Goal: Task Accomplishment & Management: Complete application form

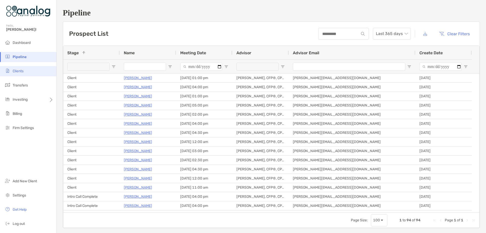
click at [15, 72] on span "Clients" at bounding box center [18, 71] width 11 height 4
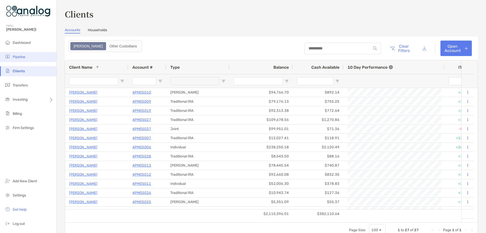
click at [24, 58] on span "Pipeline" at bounding box center [19, 57] width 13 height 4
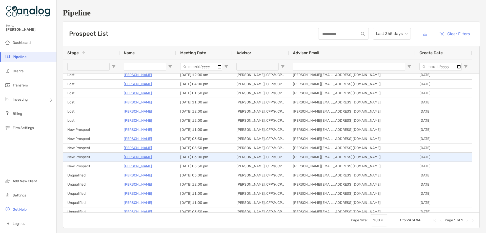
click at [132, 156] on p "[PERSON_NAME]" at bounding box center [138, 157] width 28 height 6
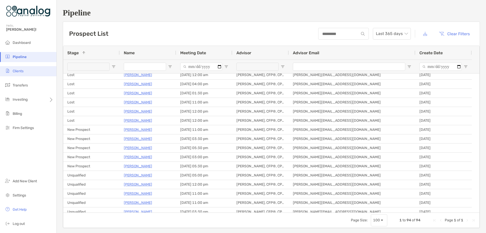
click at [22, 71] on span "Clients" at bounding box center [18, 71] width 11 height 4
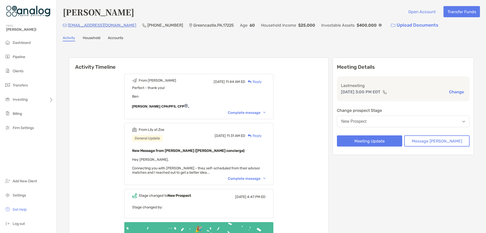
click at [367, 121] on div "New Prospect" at bounding box center [353, 121] width 25 height 5
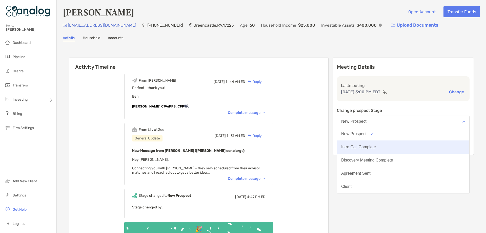
click at [376, 147] on div "Intro Call Complete" at bounding box center [358, 147] width 35 height 5
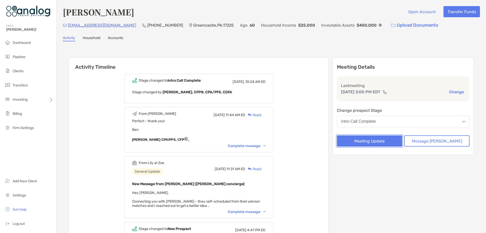
click at [380, 144] on button "Meeting Update" at bounding box center [369, 140] width 65 height 11
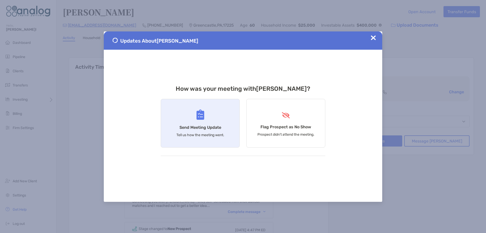
click at [208, 126] on h4 "Send Meeting Update" at bounding box center [201, 127] width 42 height 5
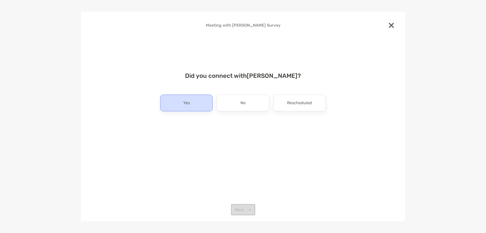
click at [203, 100] on div "Yes" at bounding box center [186, 102] width 52 height 17
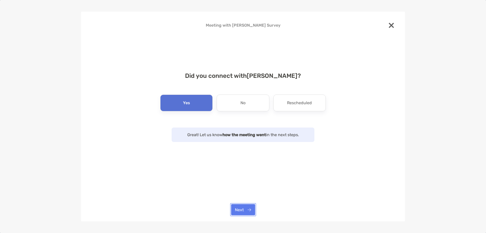
click at [243, 209] on button "Next" at bounding box center [243, 209] width 24 height 11
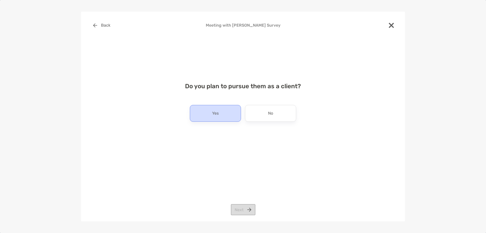
click at [223, 117] on div "Yes" at bounding box center [215, 113] width 51 height 17
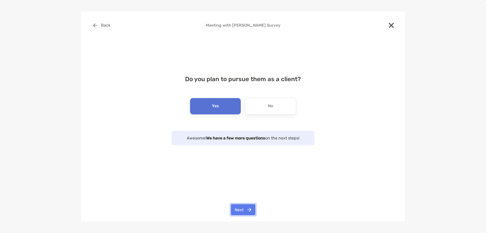
click at [240, 208] on button "Next" at bounding box center [243, 209] width 25 height 11
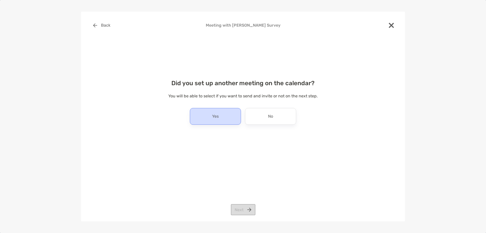
click at [216, 121] on div "Yes" at bounding box center [215, 116] width 51 height 17
click at [238, 207] on button "Next" at bounding box center [243, 209] width 25 height 11
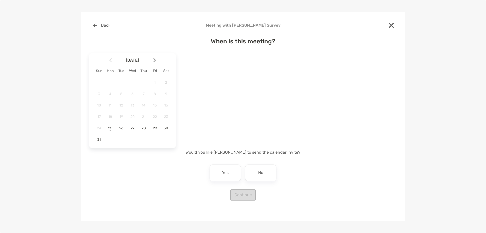
click at [155, 61] on img at bounding box center [154, 60] width 3 height 4
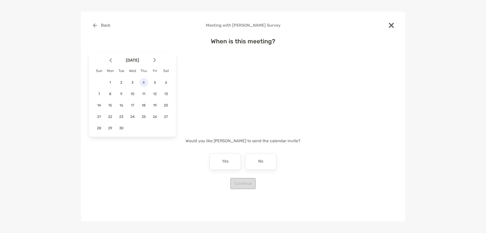
click at [145, 84] on span "4" at bounding box center [144, 82] width 9 height 4
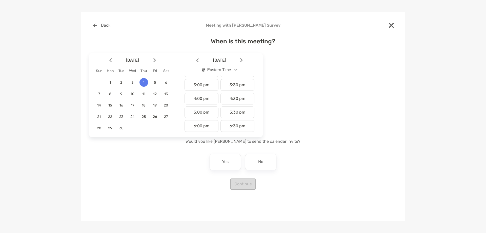
scroll to position [203, 0]
click at [211, 100] on div "4:00 pm" at bounding box center [202, 98] width 34 height 12
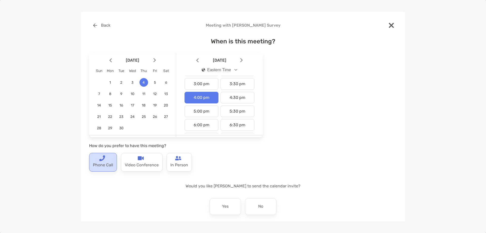
click at [102, 166] on p "Phone Call" at bounding box center [103, 165] width 20 height 8
click at [262, 204] on div "No" at bounding box center [260, 206] width 31 height 17
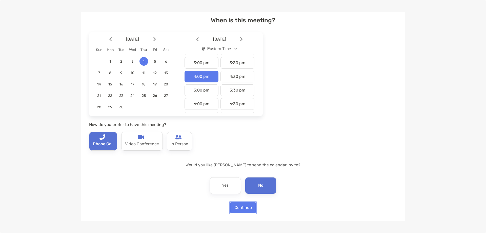
click at [247, 208] on button "Continue" at bounding box center [242, 207] width 25 height 11
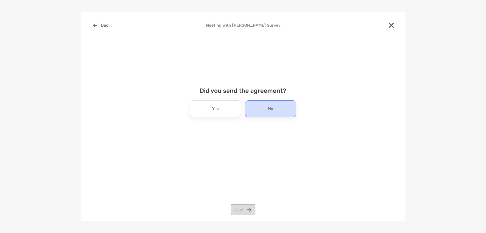
click at [266, 110] on div "No" at bounding box center [270, 108] width 51 height 17
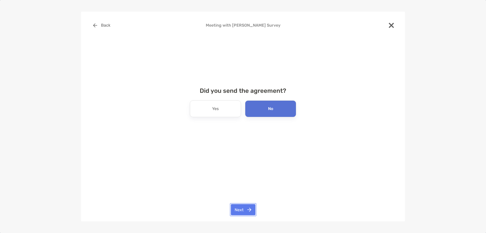
click at [243, 210] on button "Next" at bounding box center [243, 209] width 25 height 11
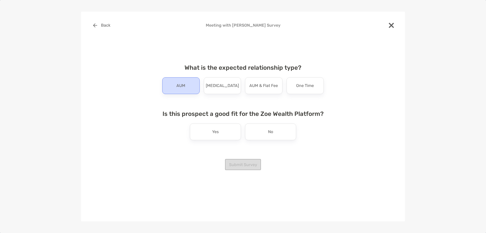
click at [183, 88] on p "AUM" at bounding box center [181, 86] width 9 height 8
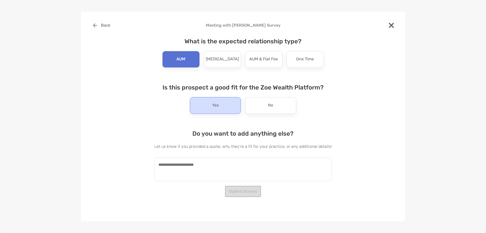
click at [220, 102] on div "Yes" at bounding box center [215, 105] width 51 height 17
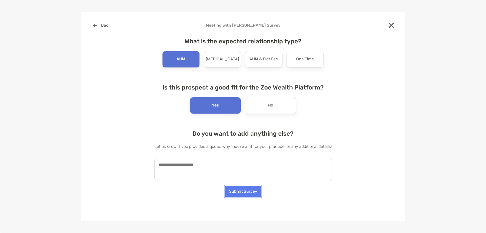
click at [238, 191] on button "Submit Survey" at bounding box center [243, 191] width 36 height 11
